Goal: Find contact information: Find contact information

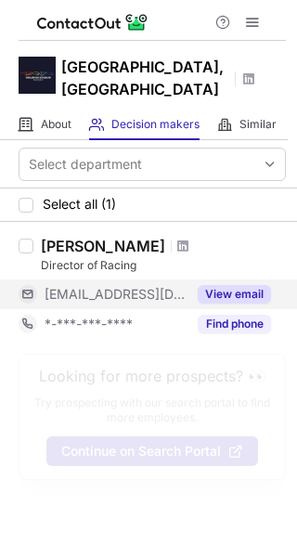
click at [226, 291] on button "View email" at bounding box center [234, 294] width 73 height 19
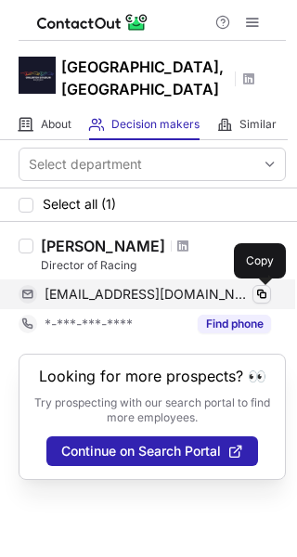
click at [263, 300] on span at bounding box center [261, 294] width 15 height 15
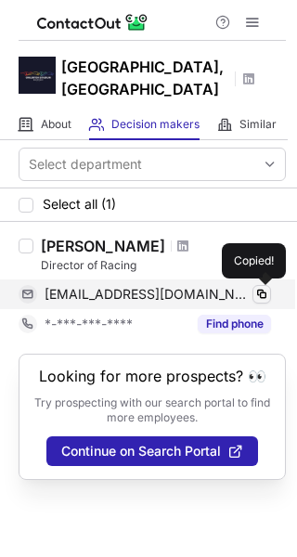
click at [263, 300] on span at bounding box center [261, 294] width 15 height 15
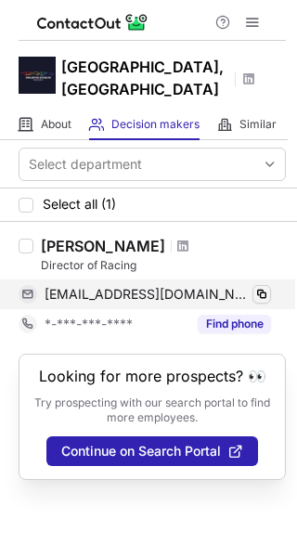
click at [263, 300] on span at bounding box center [261, 294] width 15 height 15
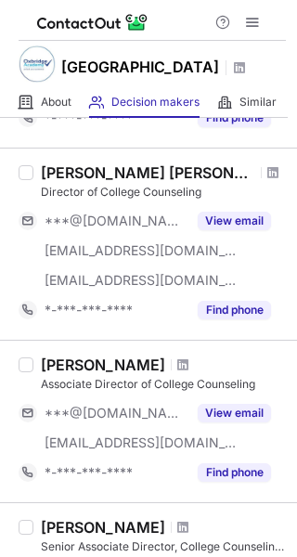
scroll to position [472, 0]
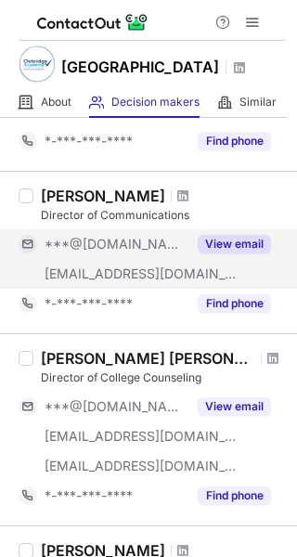
click at [227, 235] on button "View email" at bounding box center [234, 244] width 73 height 19
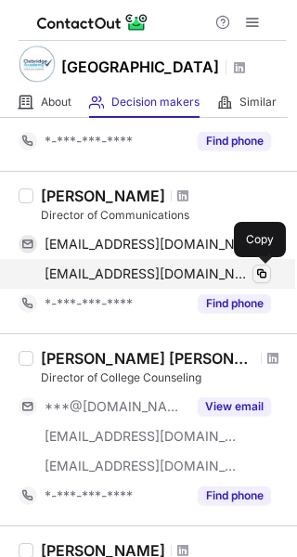
click at [258, 277] on span at bounding box center [261, 273] width 15 height 15
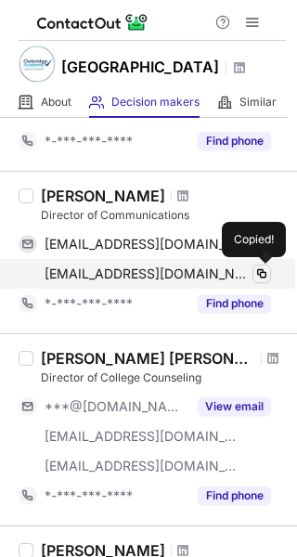
click at [258, 277] on span at bounding box center [261, 273] width 15 height 15
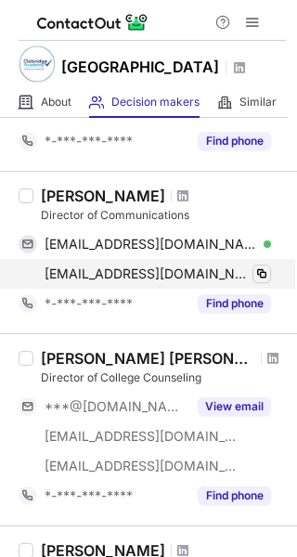
click at [258, 277] on span at bounding box center [261, 273] width 15 height 15
